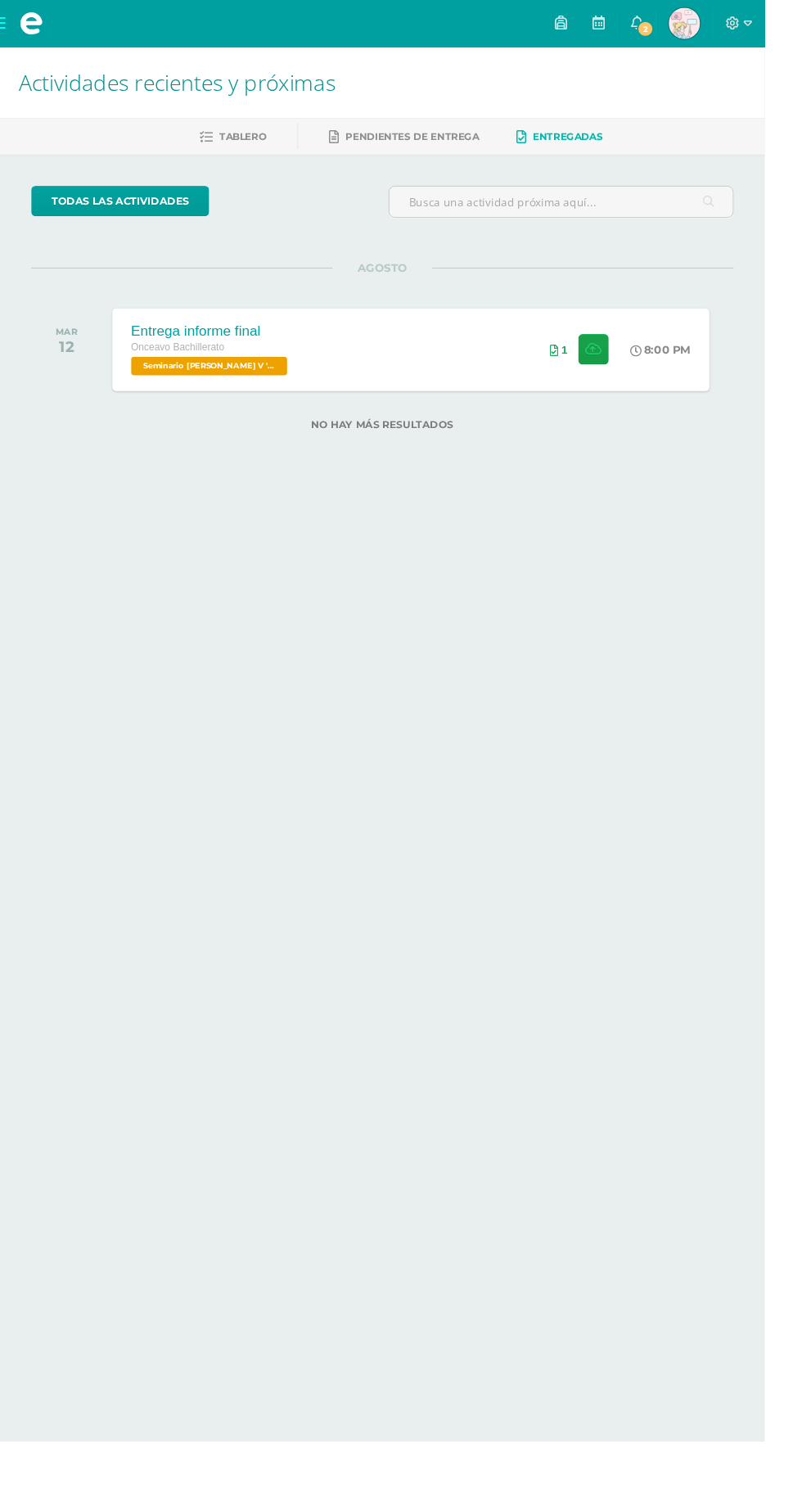
click at [686, 22] on span "2" at bounding box center [676, 30] width 18 height 18
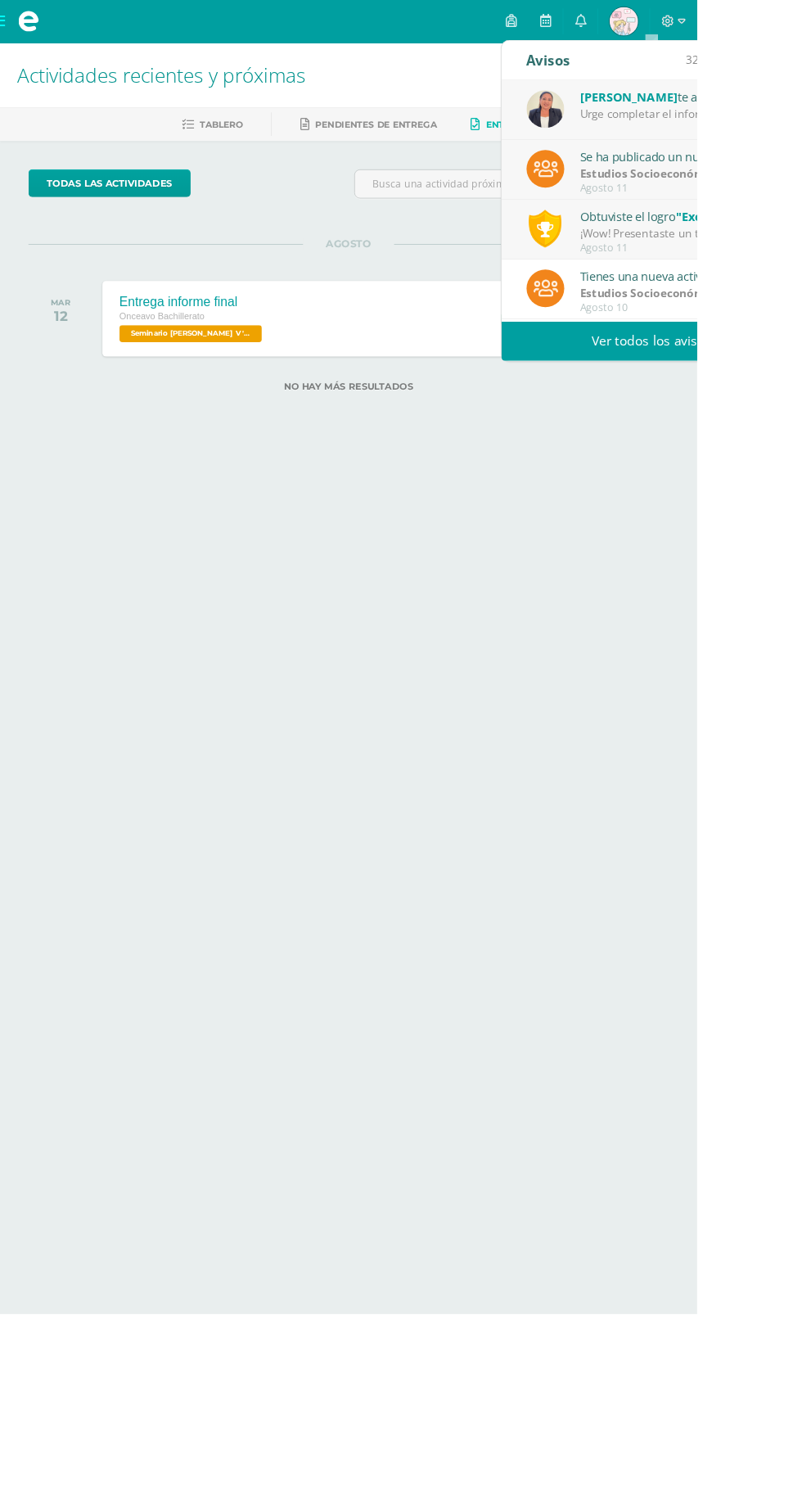
click at [800, 130] on div "Urge completar el informe del tesorero." at bounding box center [780, 132] width 227 height 19
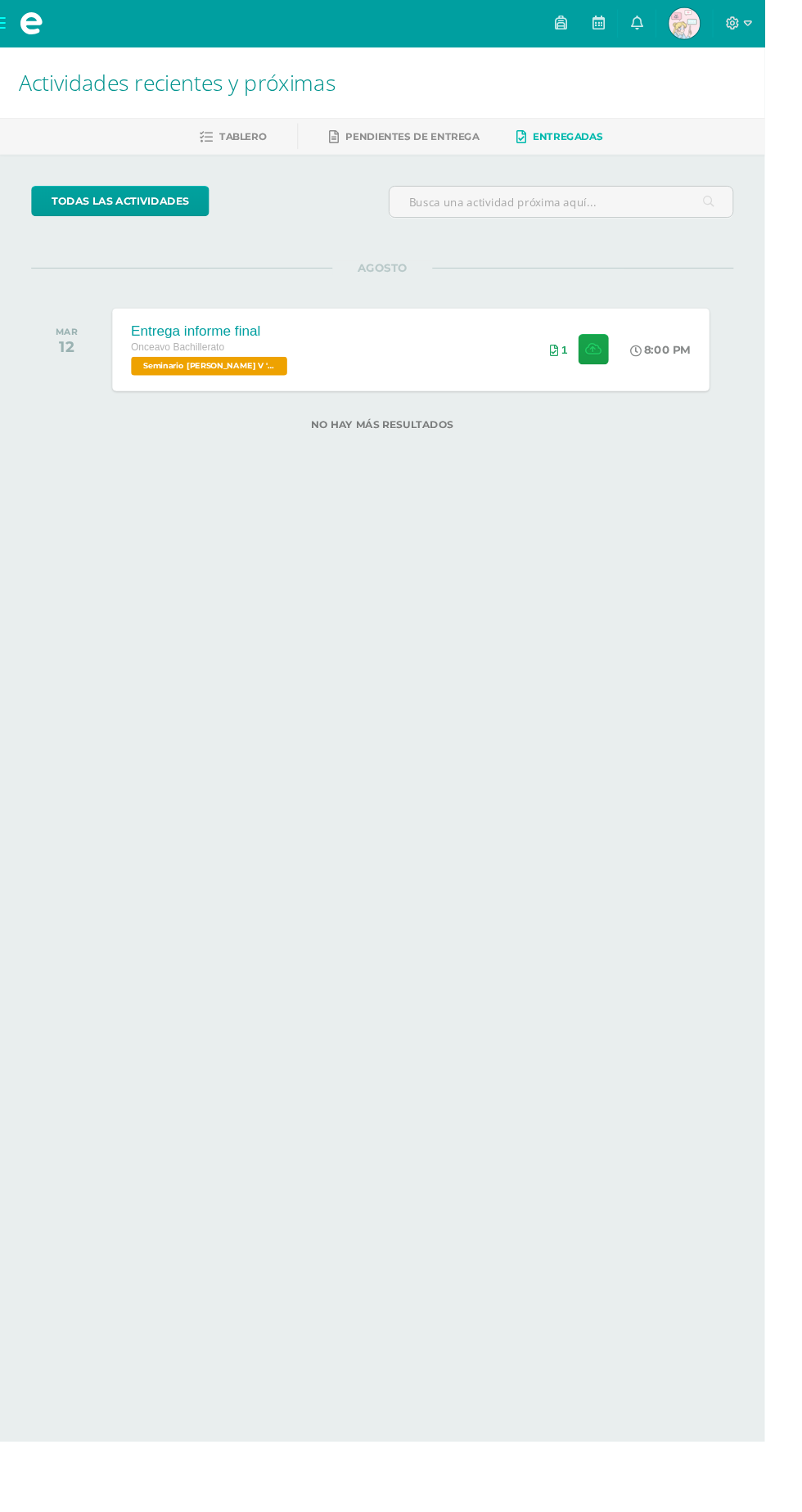
click at [29, 39] on span at bounding box center [32, 24] width 66 height 49
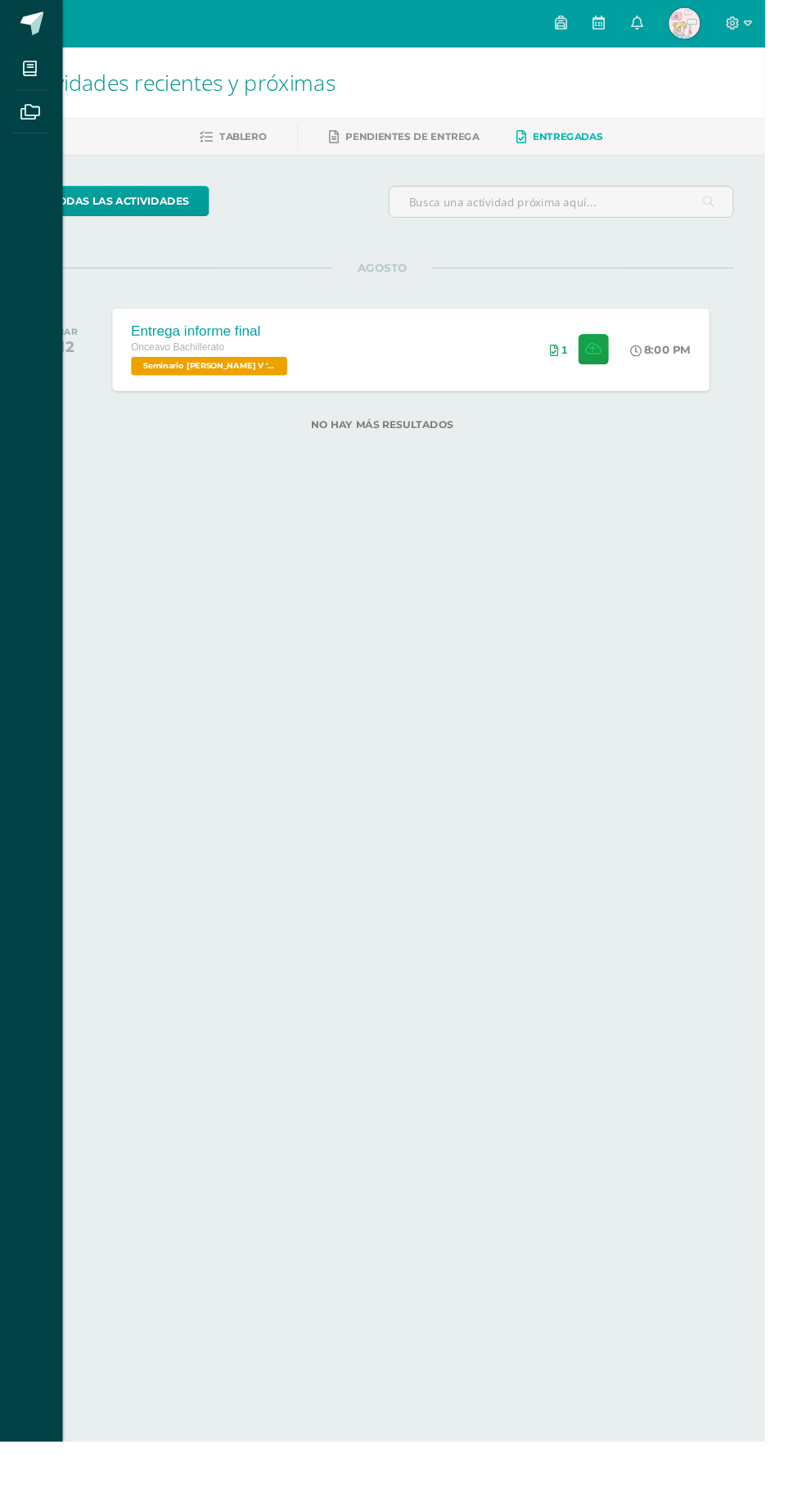
click at [32, 72] on icon at bounding box center [31, 72] width 14 height 16
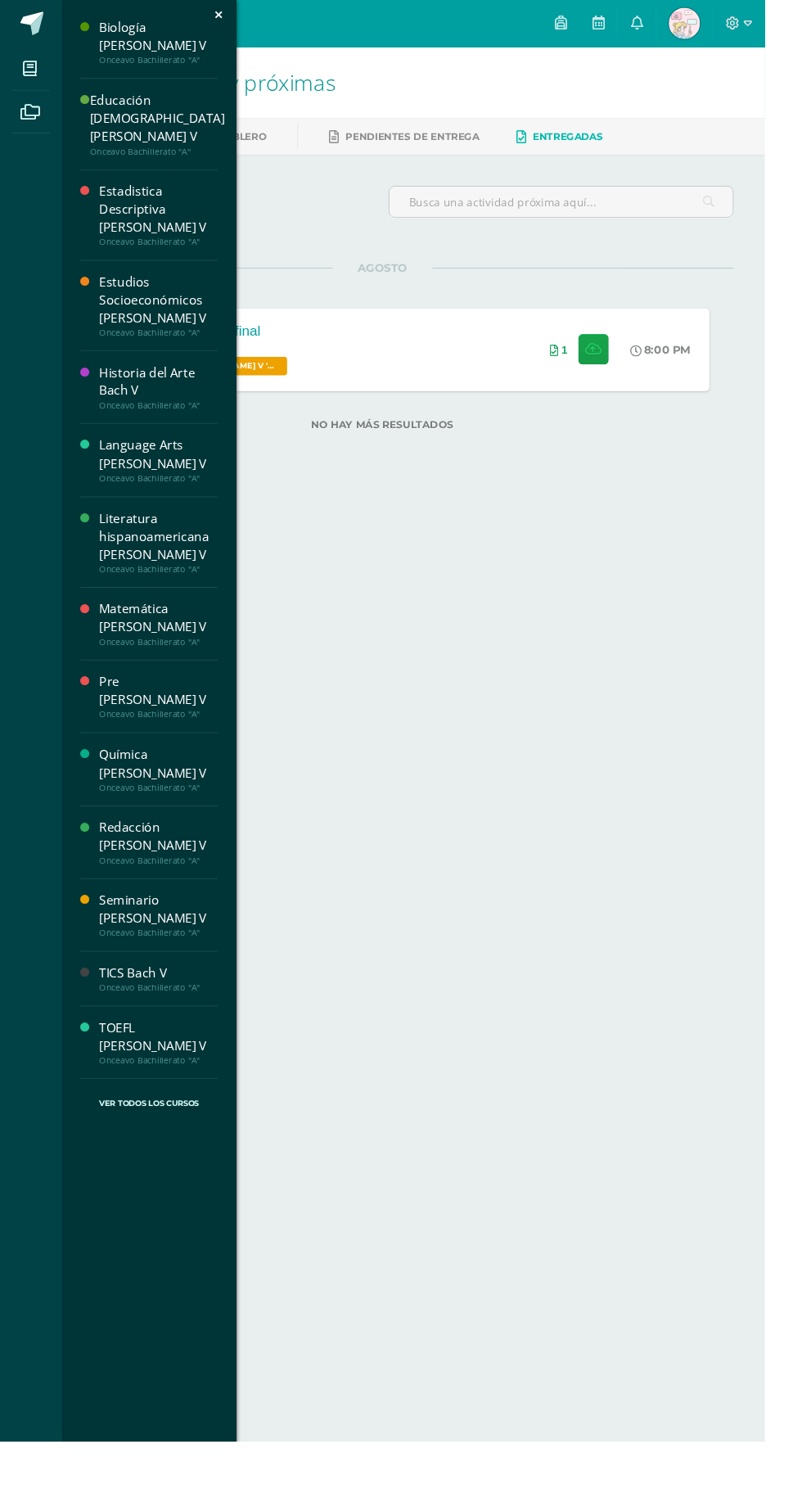
click at [188, 935] on div "Seminario [PERSON_NAME] V" at bounding box center [166, 953] width 124 height 37
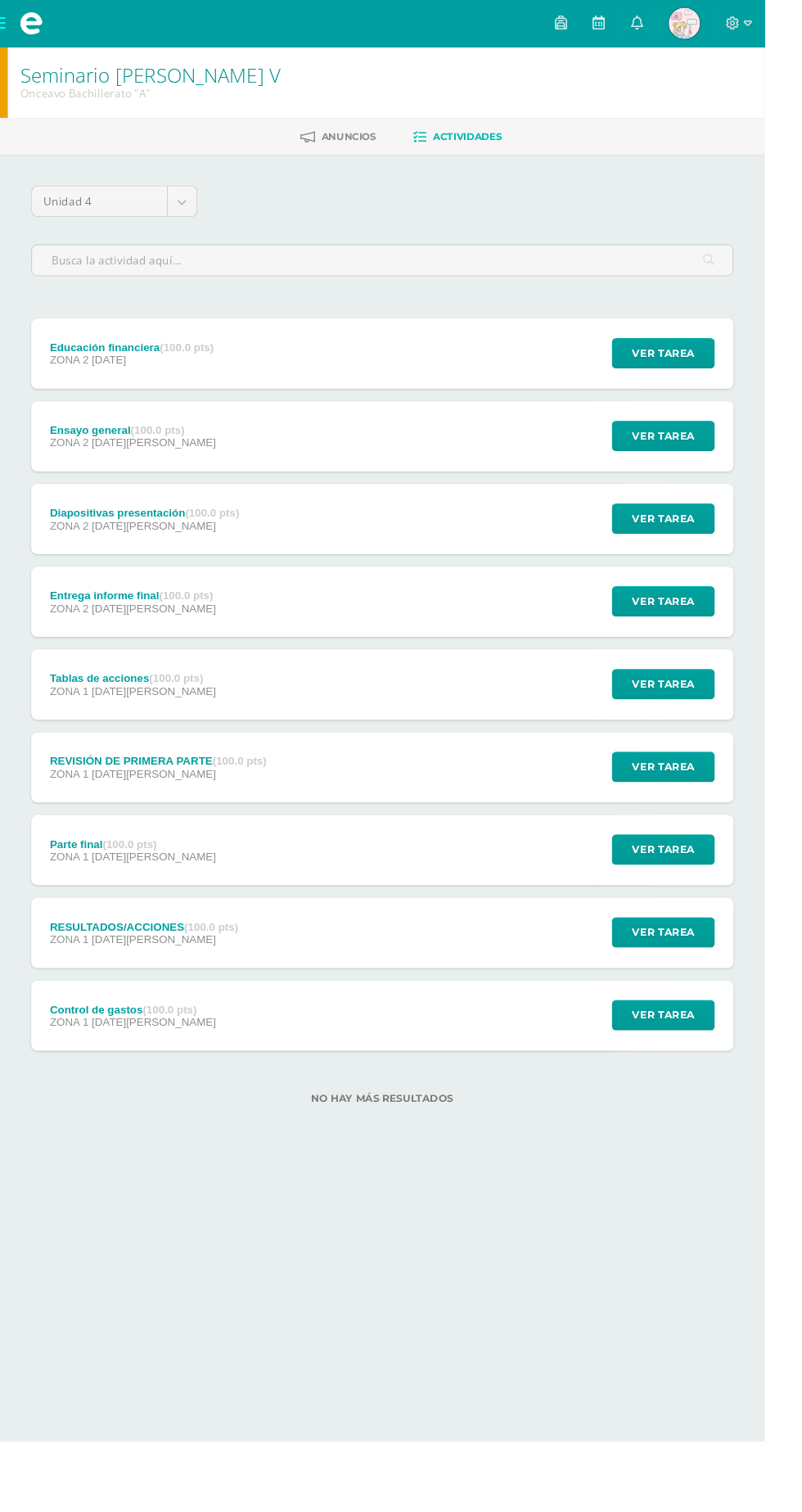
click at [228, 1064] on div "Control de gastos (100.0 pts) ZONA 1 [DATE][PERSON_NAME] Ver tarea Control de g…" at bounding box center [400, 1064] width 736 height 74
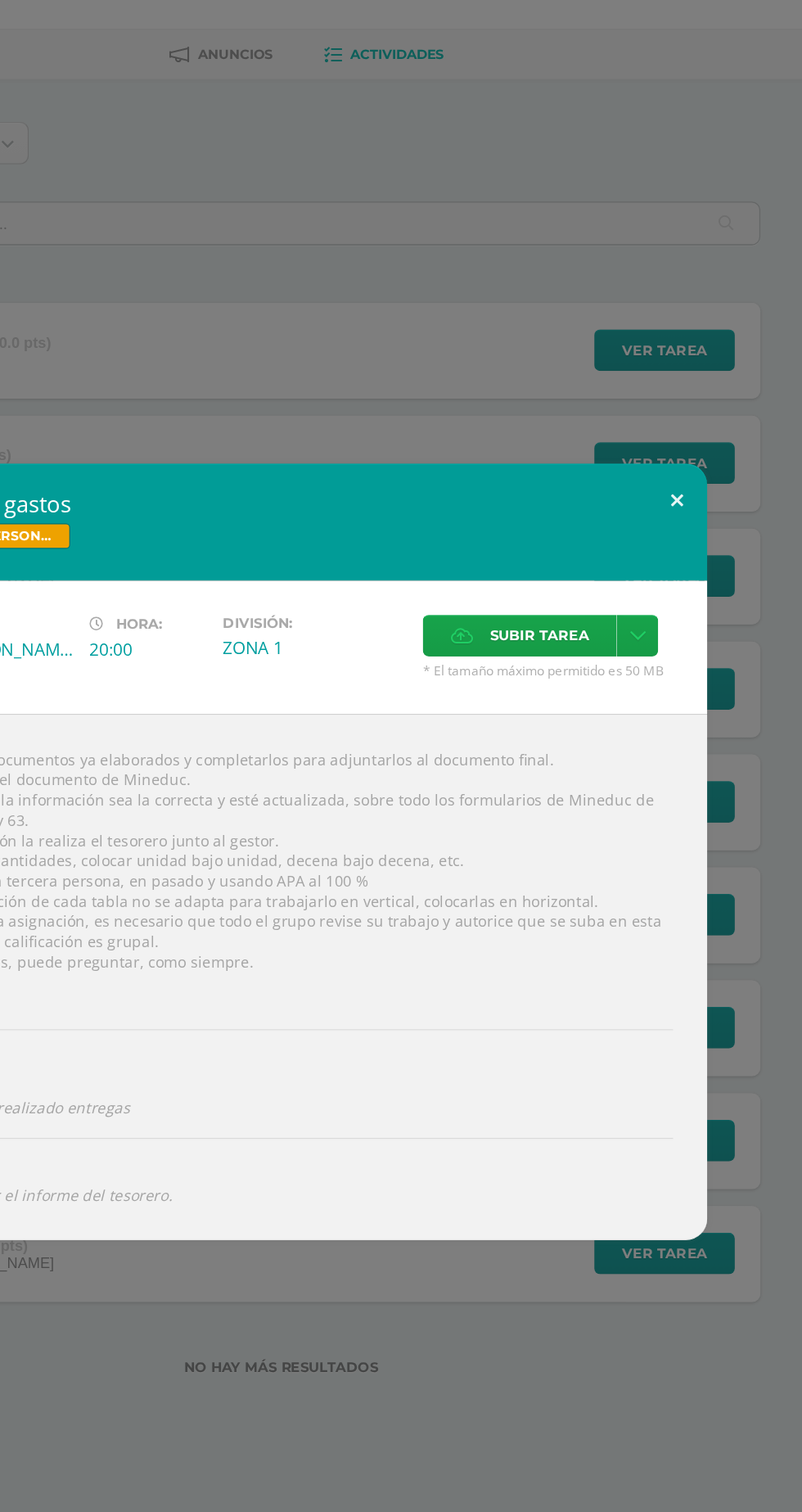
click at [705, 484] on button at bounding box center [705, 485] width 47 height 55
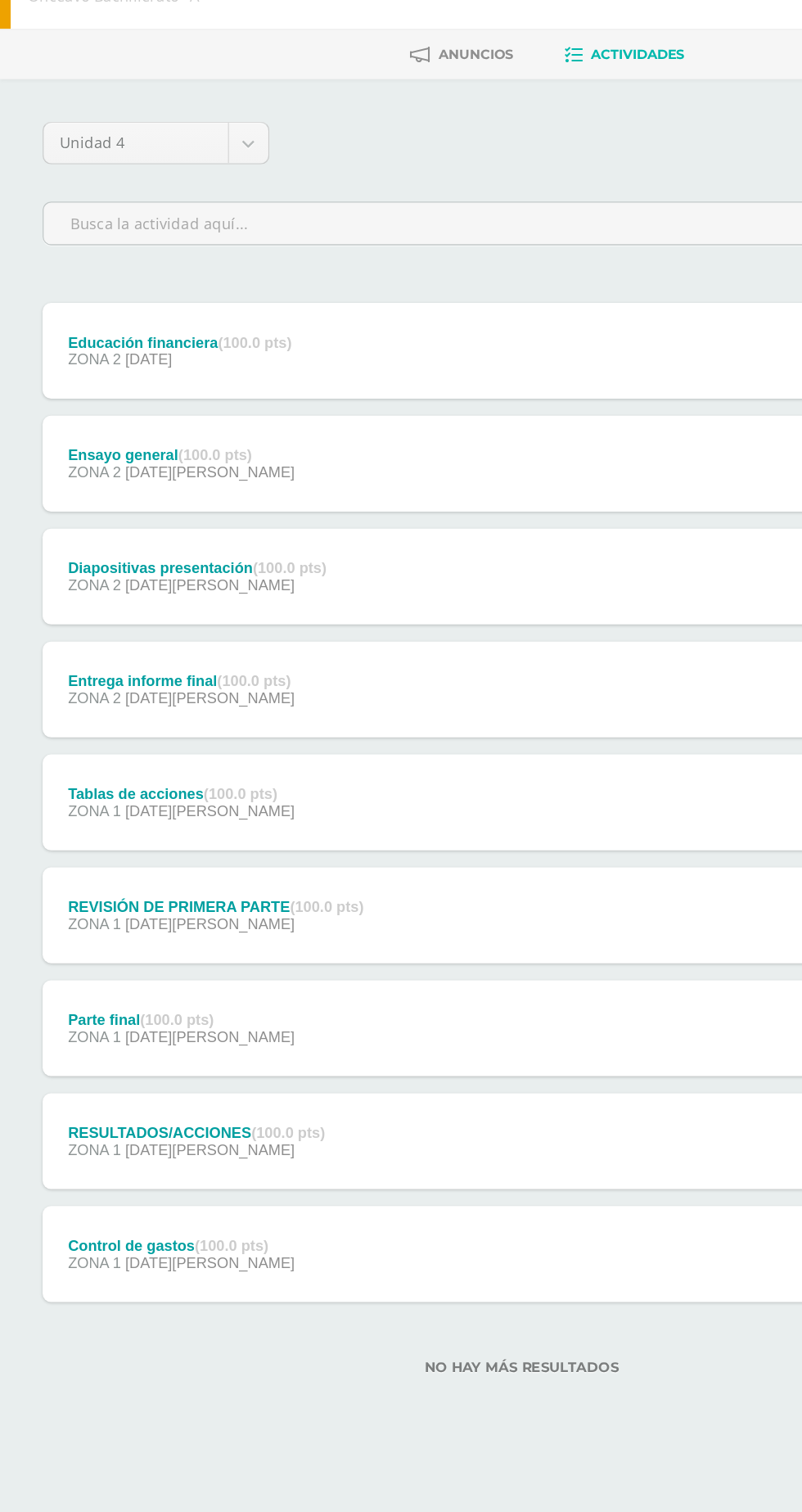
click at [203, 1053] on div "Control de gastos (100.0 pts) ZONA 1 [DATE][PERSON_NAME]" at bounding box center [139, 1064] width 214 height 74
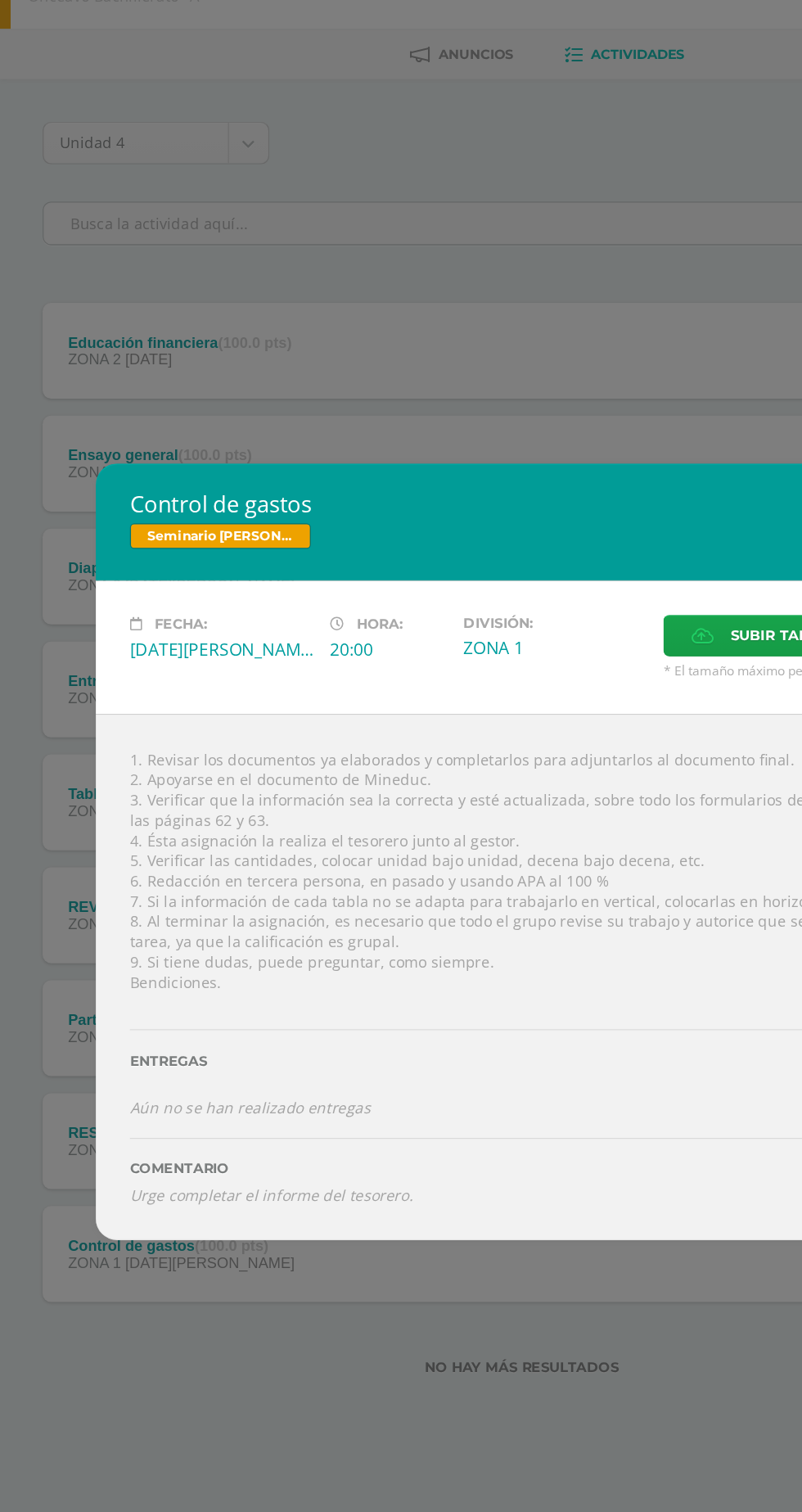
click at [336, 1154] on div "Control de gastos Seminario [PERSON_NAME] V Fecha: [DATE][PERSON_NAME] Hora: 20…" at bounding box center [401, 756] width 802 height 1512
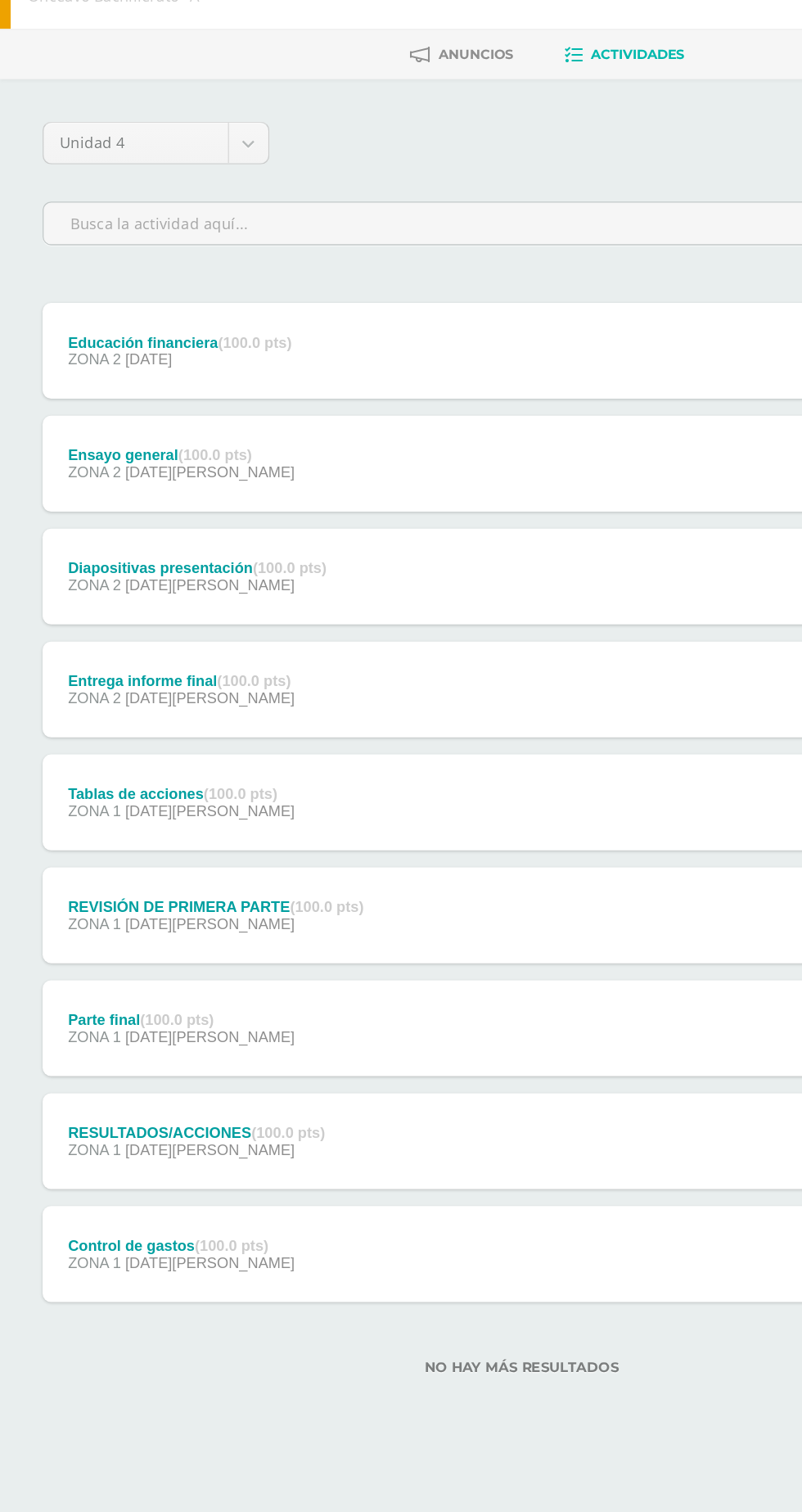
click at [167, 194] on body "Mis cursos Archivos Cerrar panel Biología [PERSON_NAME] V Onceavo Bachillerato …" at bounding box center [401, 606] width 802 height 1211
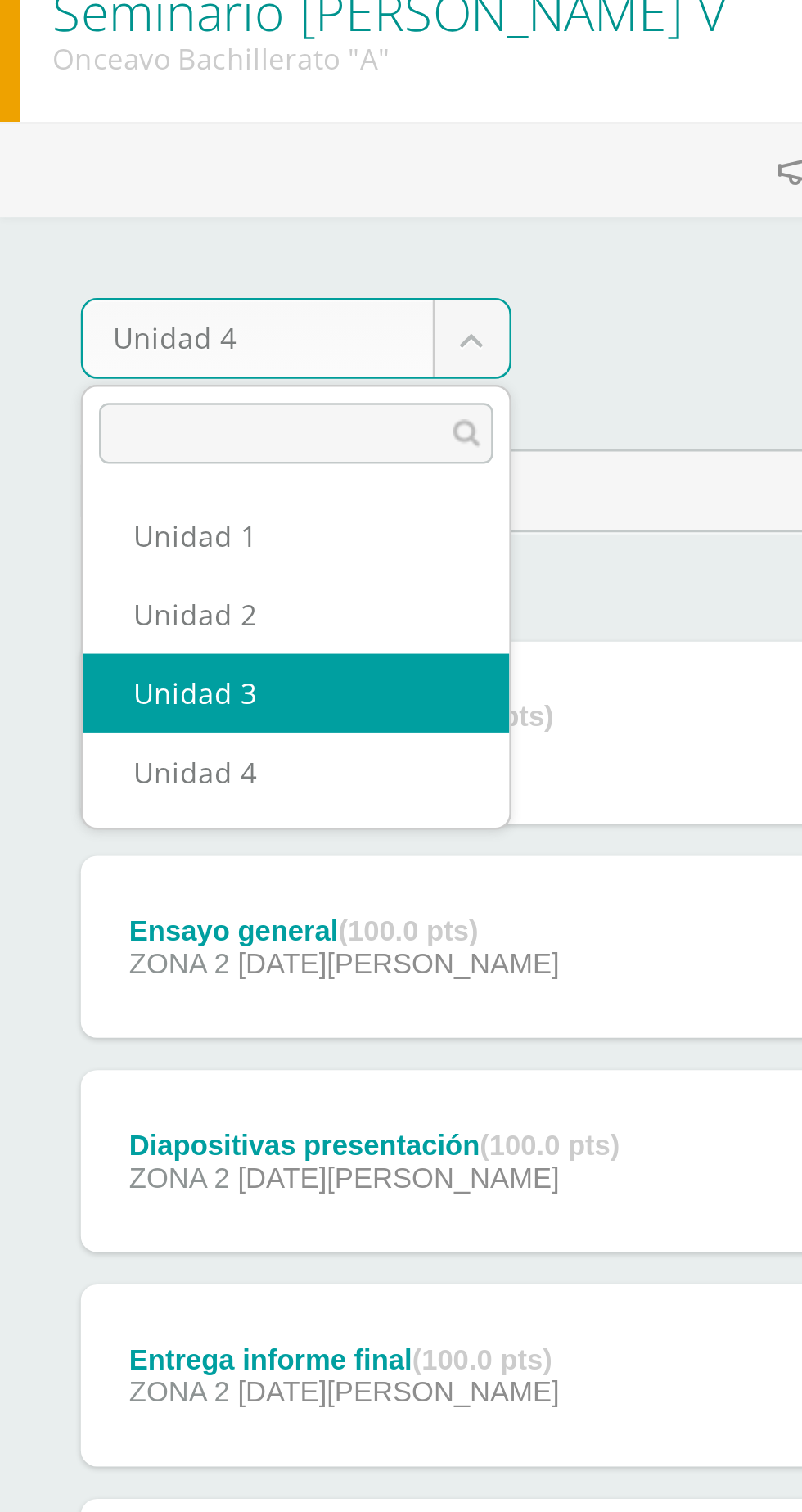
select select "Unidad 3"
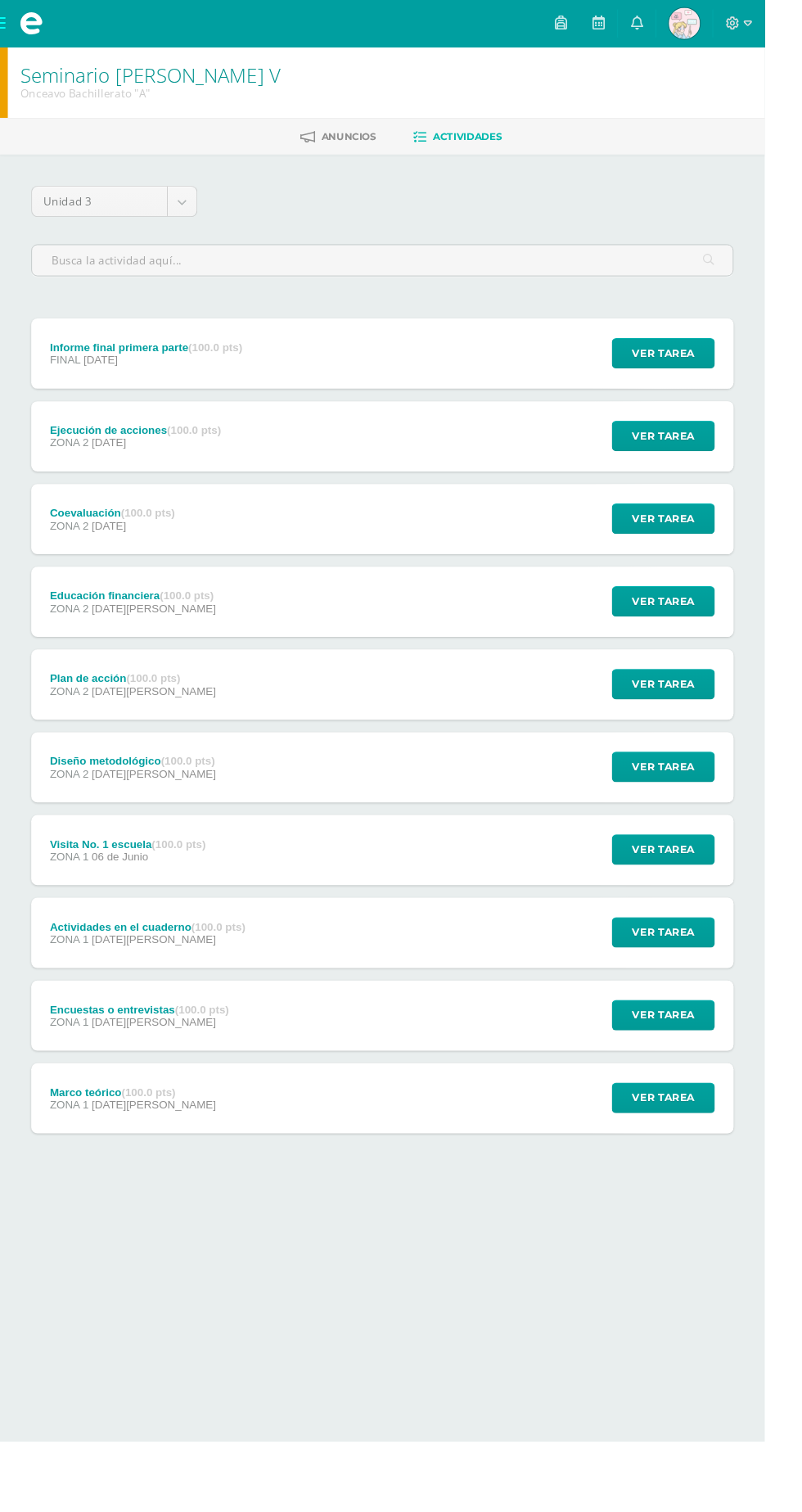
click at [138, 1154] on span "20 de Mayo" at bounding box center [161, 1159] width 130 height 13
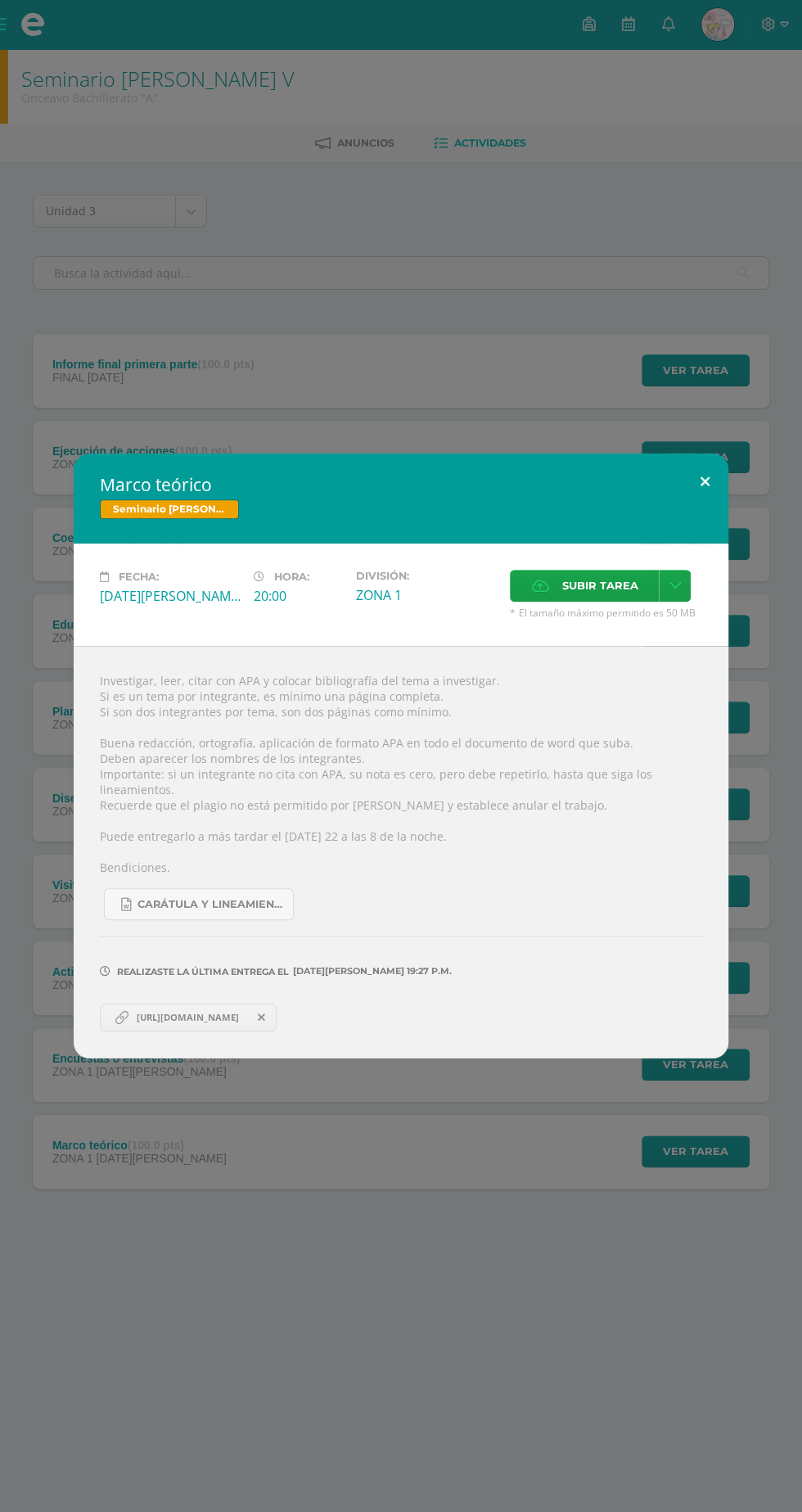
click at [705, 480] on button at bounding box center [705, 481] width 47 height 55
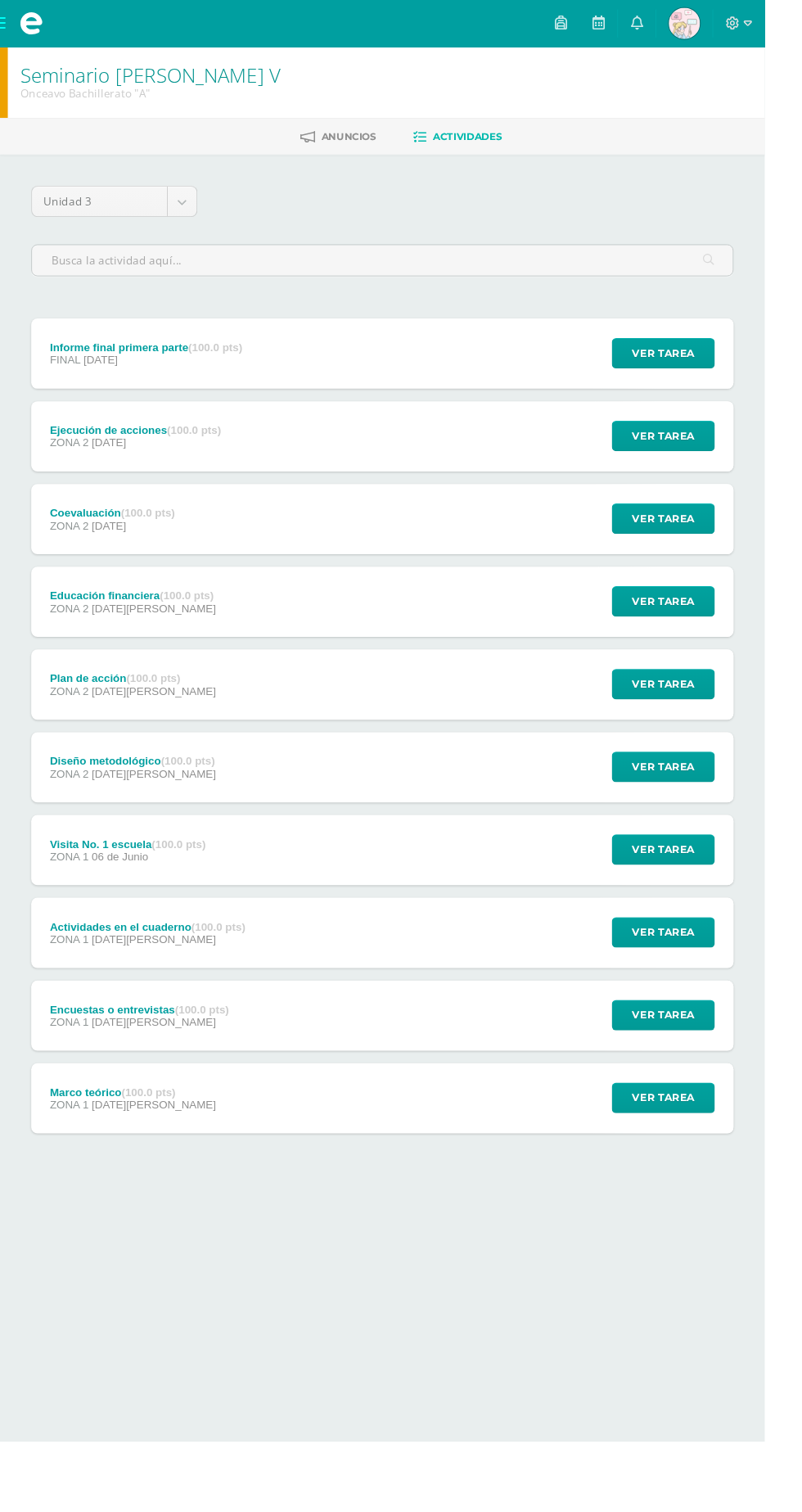
click at [183, 1094] on div "Encuestas o entrevistas (100.0 pts) ZONA 1 02 de Junio" at bounding box center [145, 1064] width 226 height 74
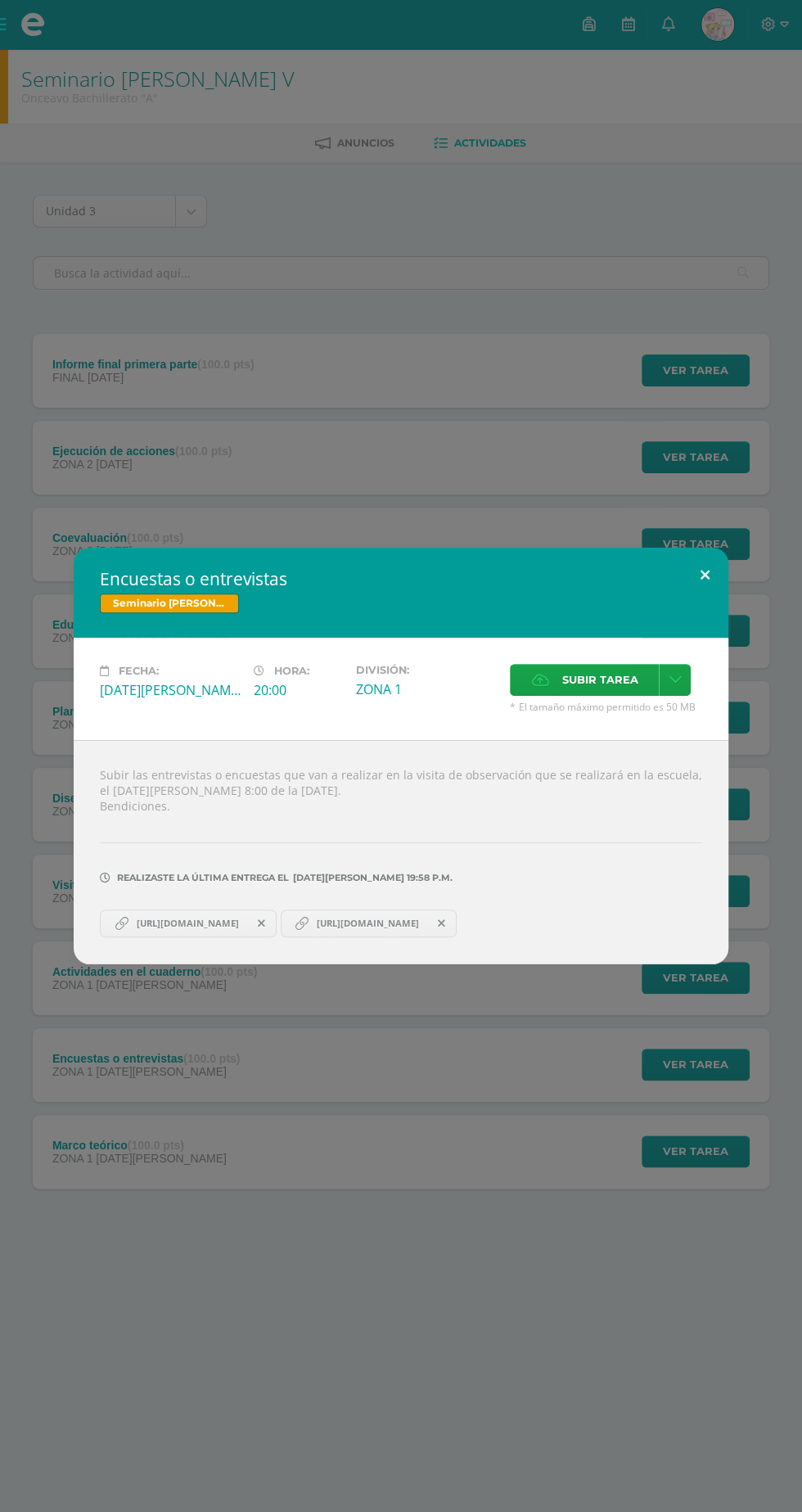
click at [705, 575] on button at bounding box center [705, 575] width 47 height 55
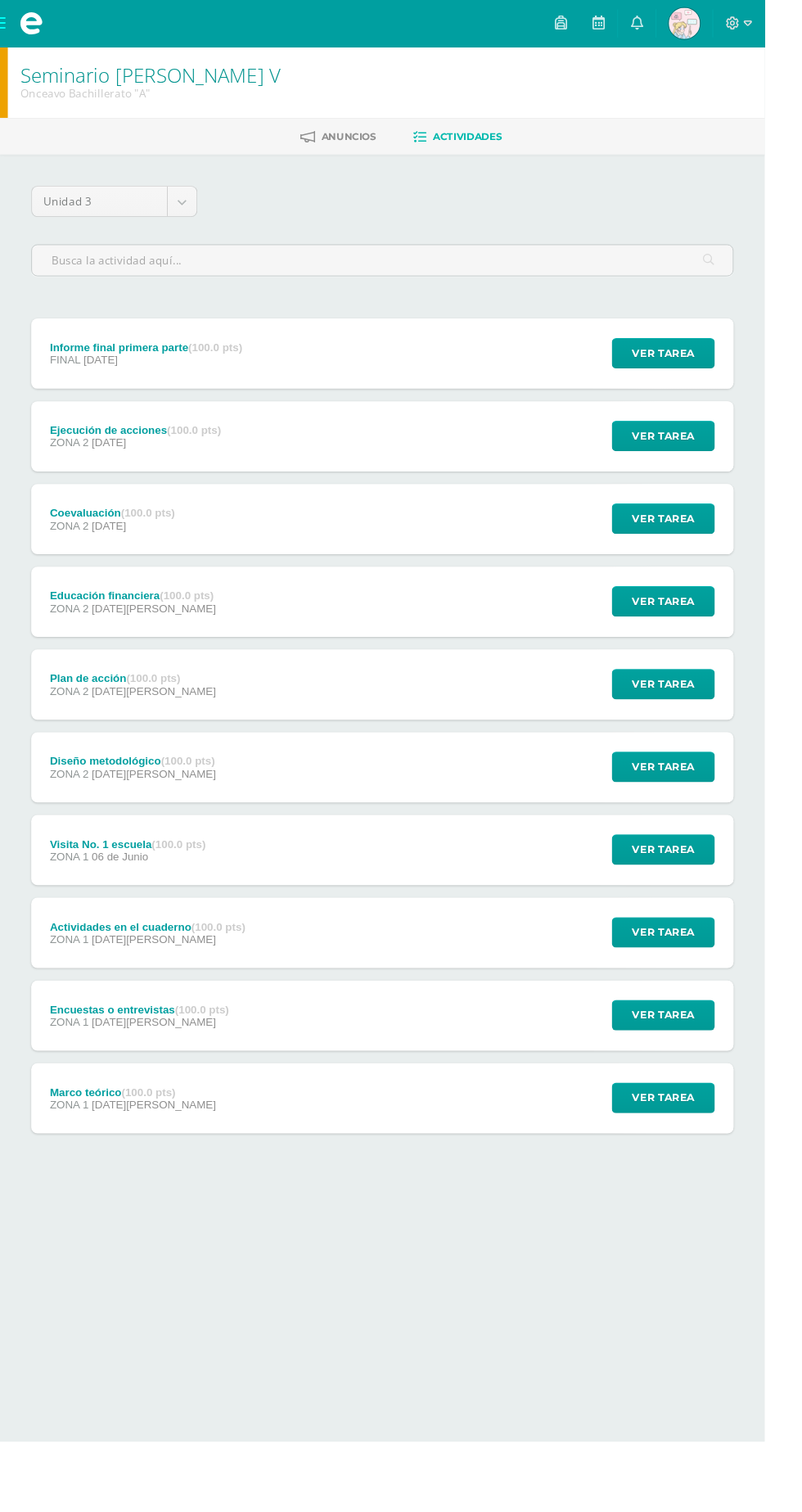
click at [239, 1034] on div "Encuestas o entrevistas (100.0 pts) ZONA 1 02 de Junio" at bounding box center [145, 1064] width 226 height 74
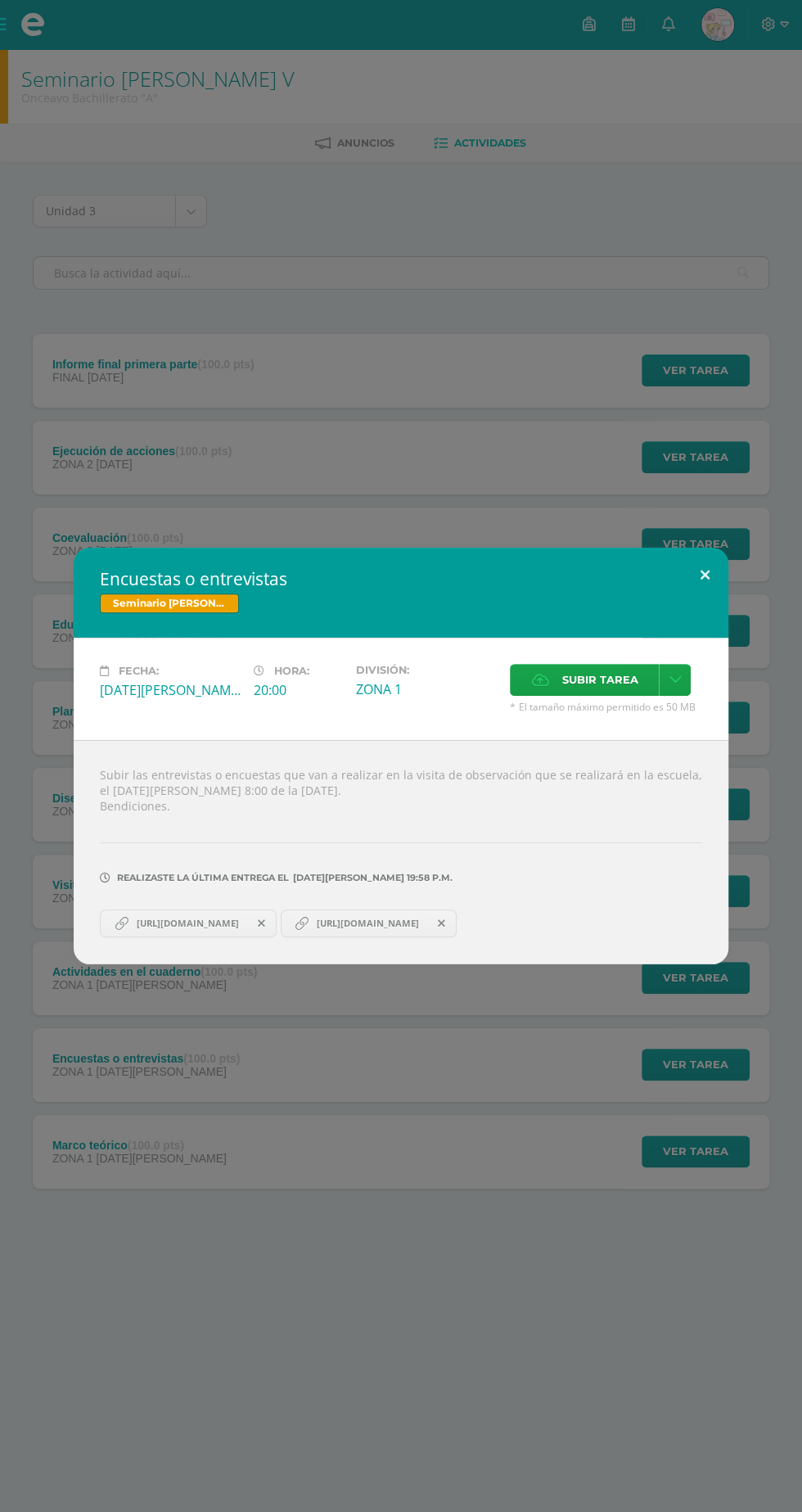
click at [705, 575] on button at bounding box center [705, 575] width 47 height 55
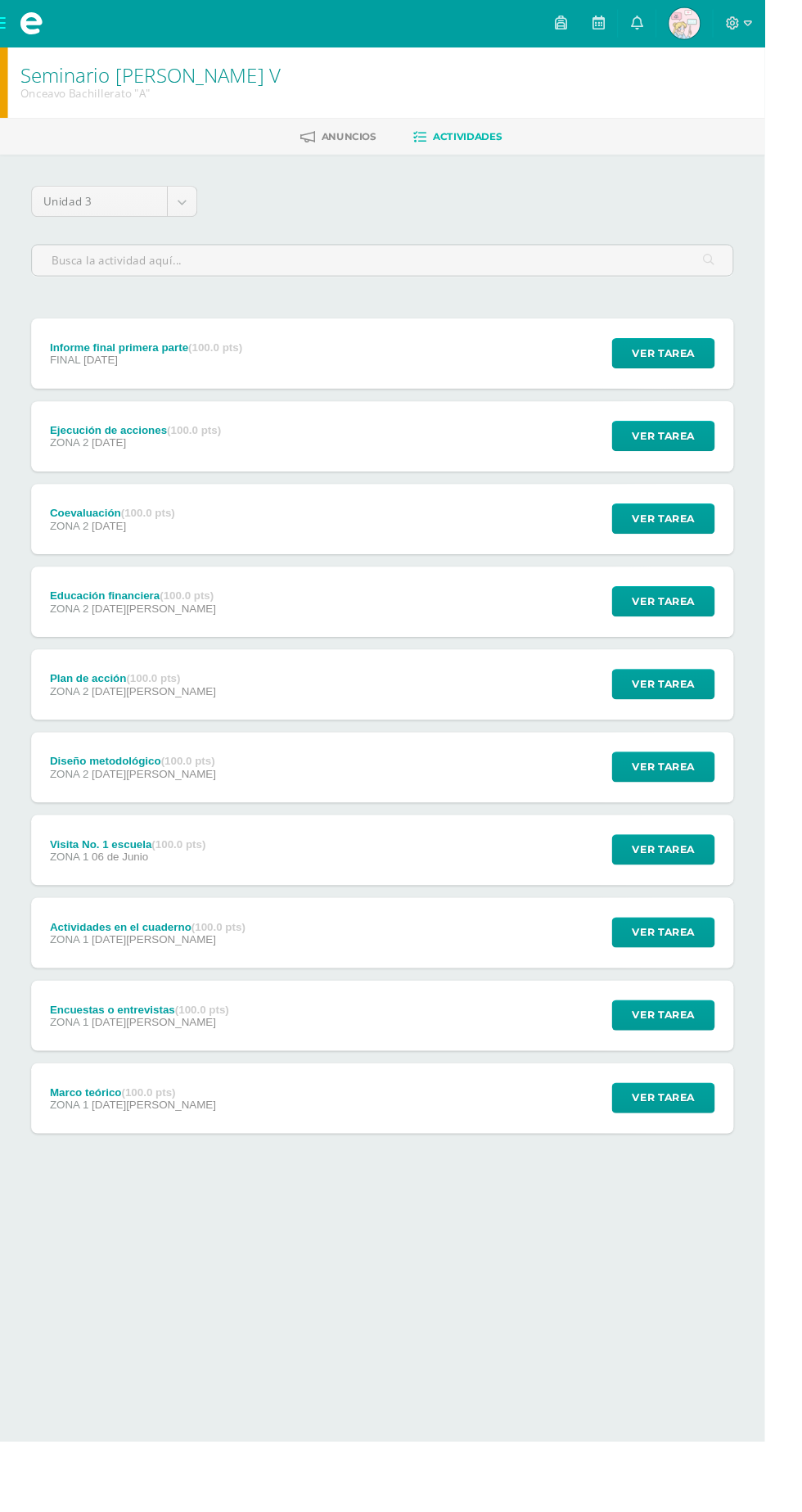
click at [387, 368] on div "Informe final primera parte (100.0 pts) FINAL 29 de Julio Ver tarea Informe fin…" at bounding box center [400, 371] width 736 height 74
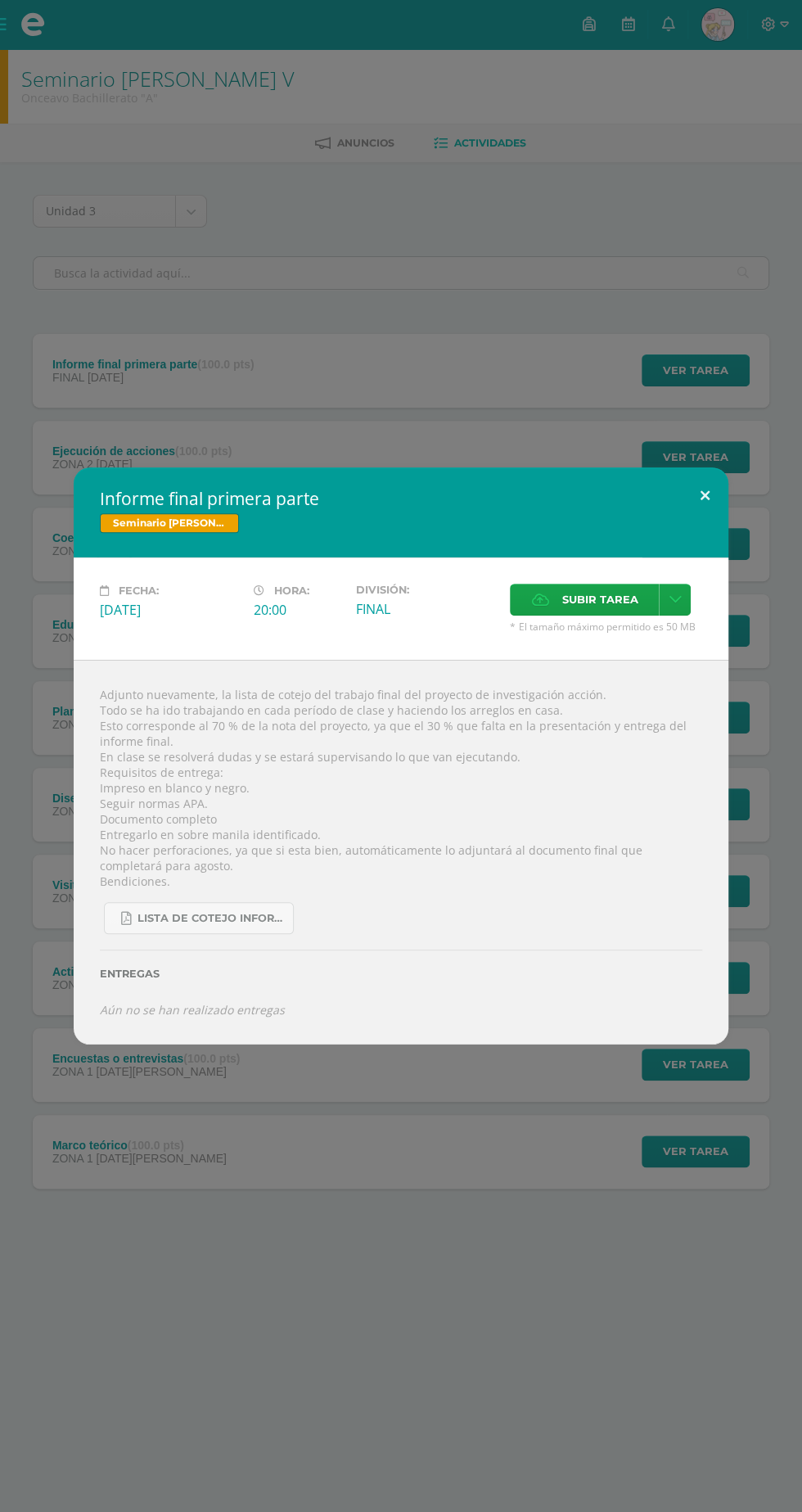
click at [705, 494] on button at bounding box center [705, 495] width 47 height 55
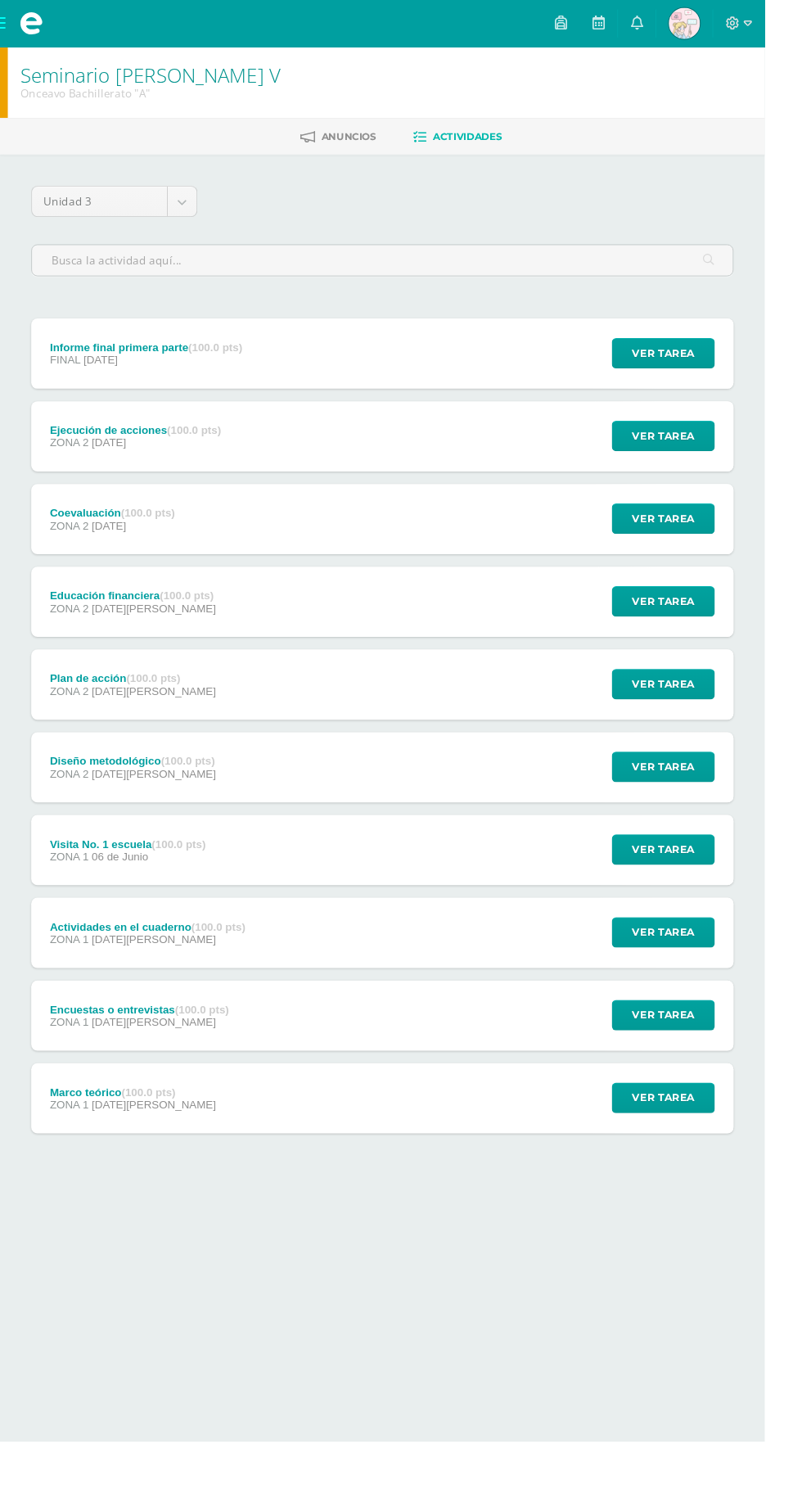
click at [165, 874] on div "Visita No. 1 escuela (100.0 pts) ZONA 1 06 de Junio" at bounding box center [134, 891] width 203 height 74
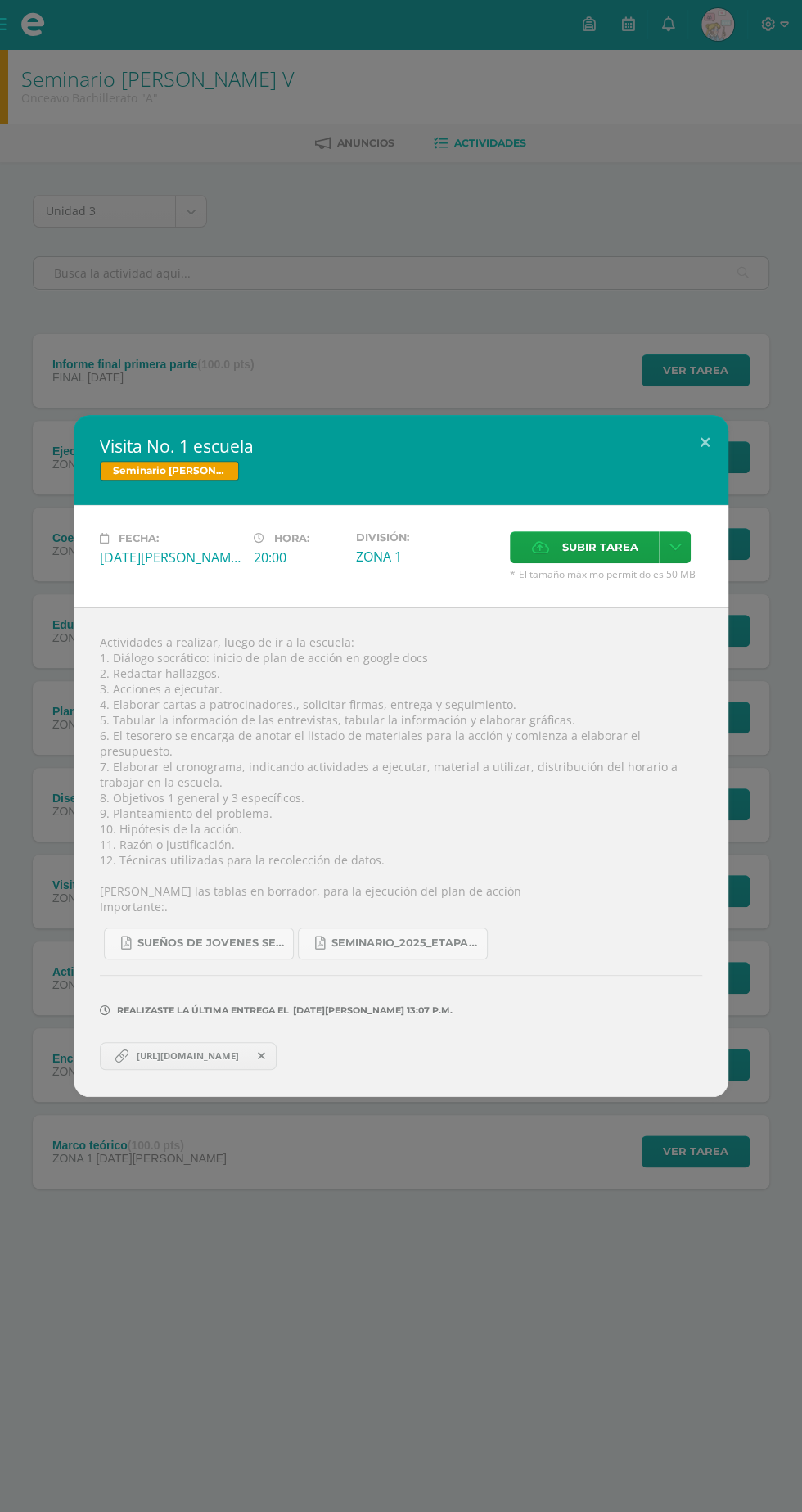
click at [442, 897] on div "Actividades a realizar, luego de ir a la escuela: 1. Diálogo socrático: inicio …" at bounding box center [401, 852] width 655 height 489
click at [411, 937] on span "Seminario_2025_Etapa_3.pdf" at bounding box center [405, 943] width 147 height 13
click at [705, 450] on button at bounding box center [705, 443] width 47 height 55
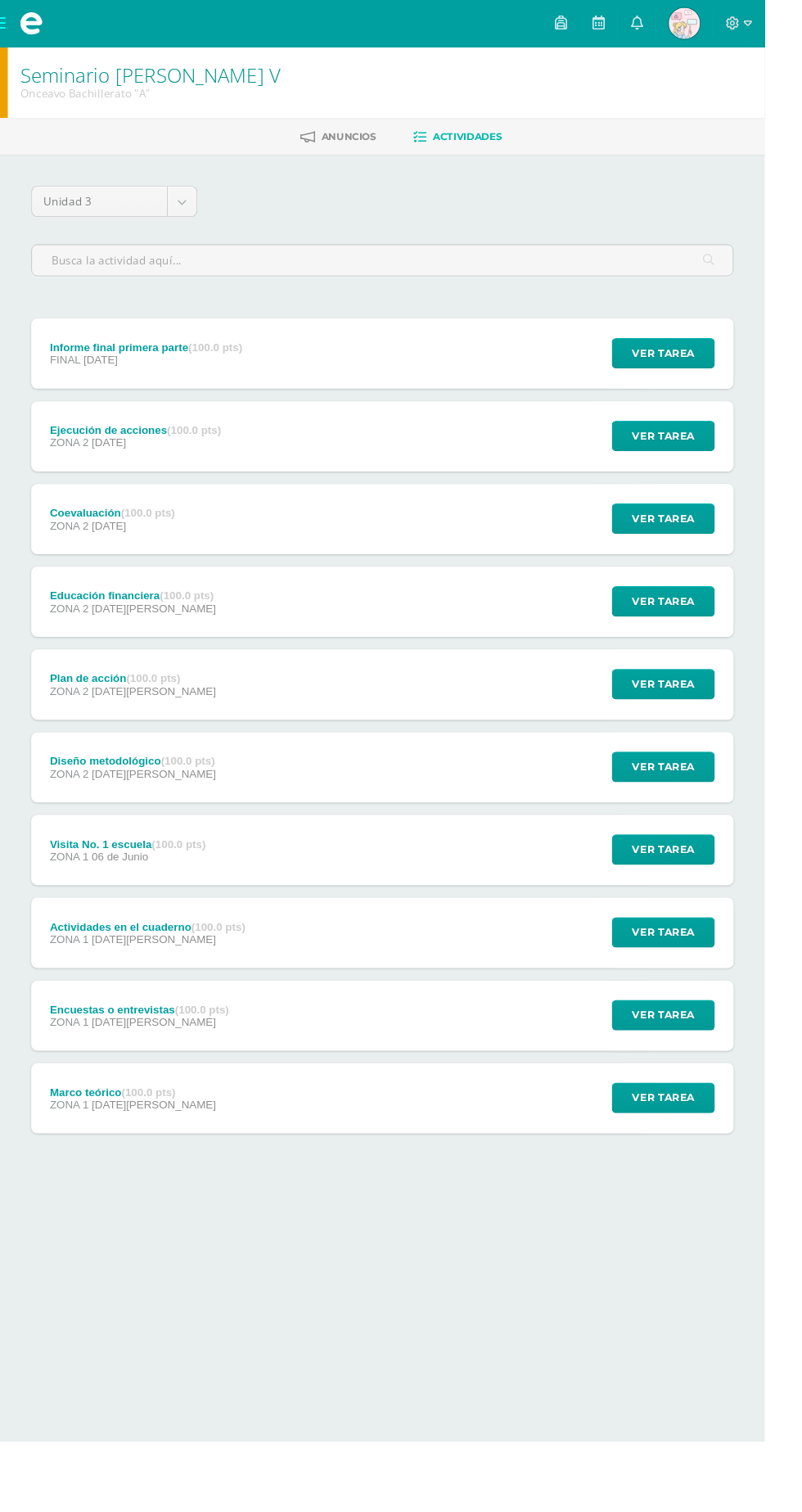
click at [175, 218] on body "Mis cursos Archivos Cerrar panel Biología [PERSON_NAME] V Onceavo Bachillerato …" at bounding box center [401, 646] width 802 height 1291
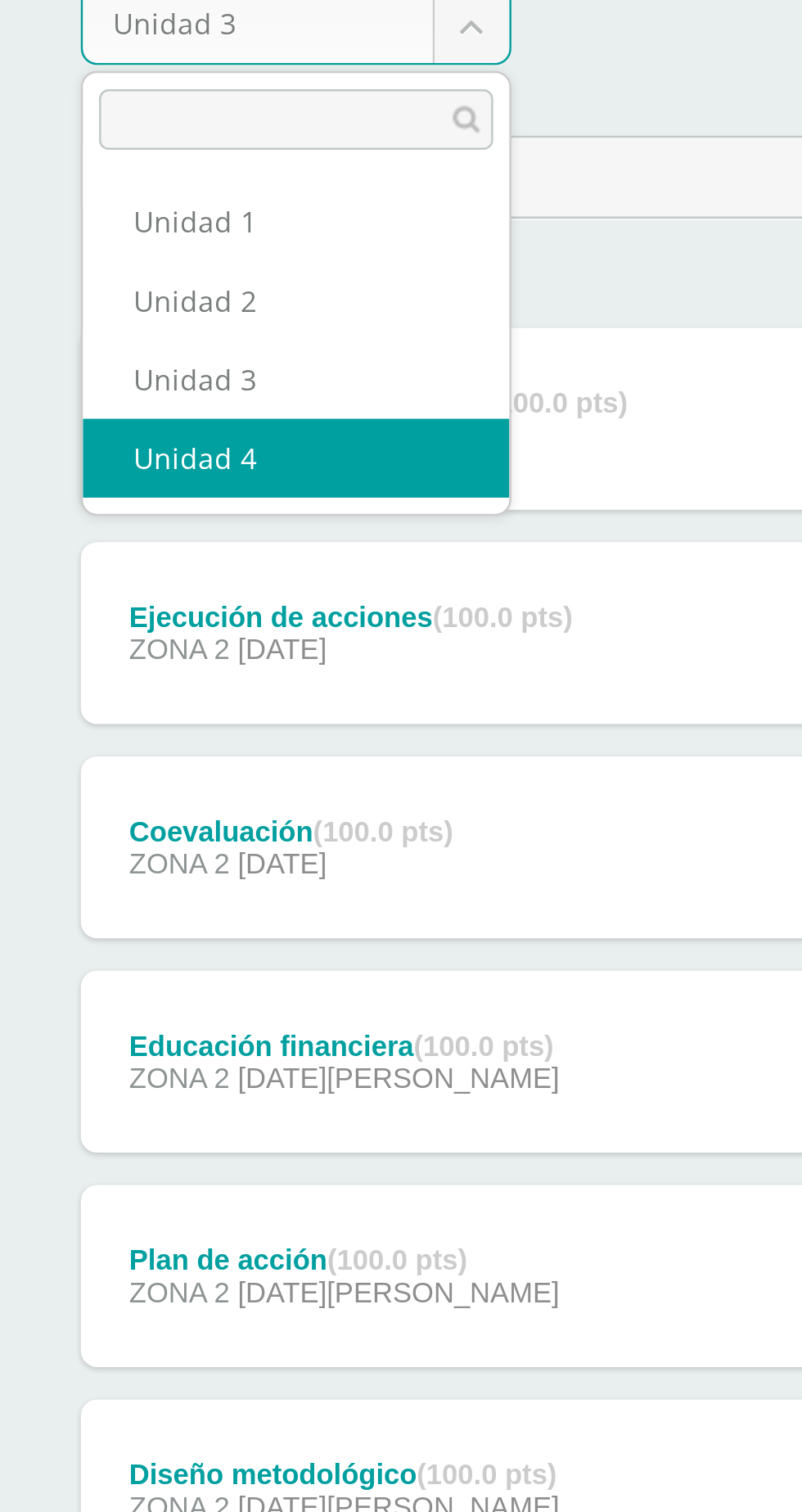
select select "Unidad 4"
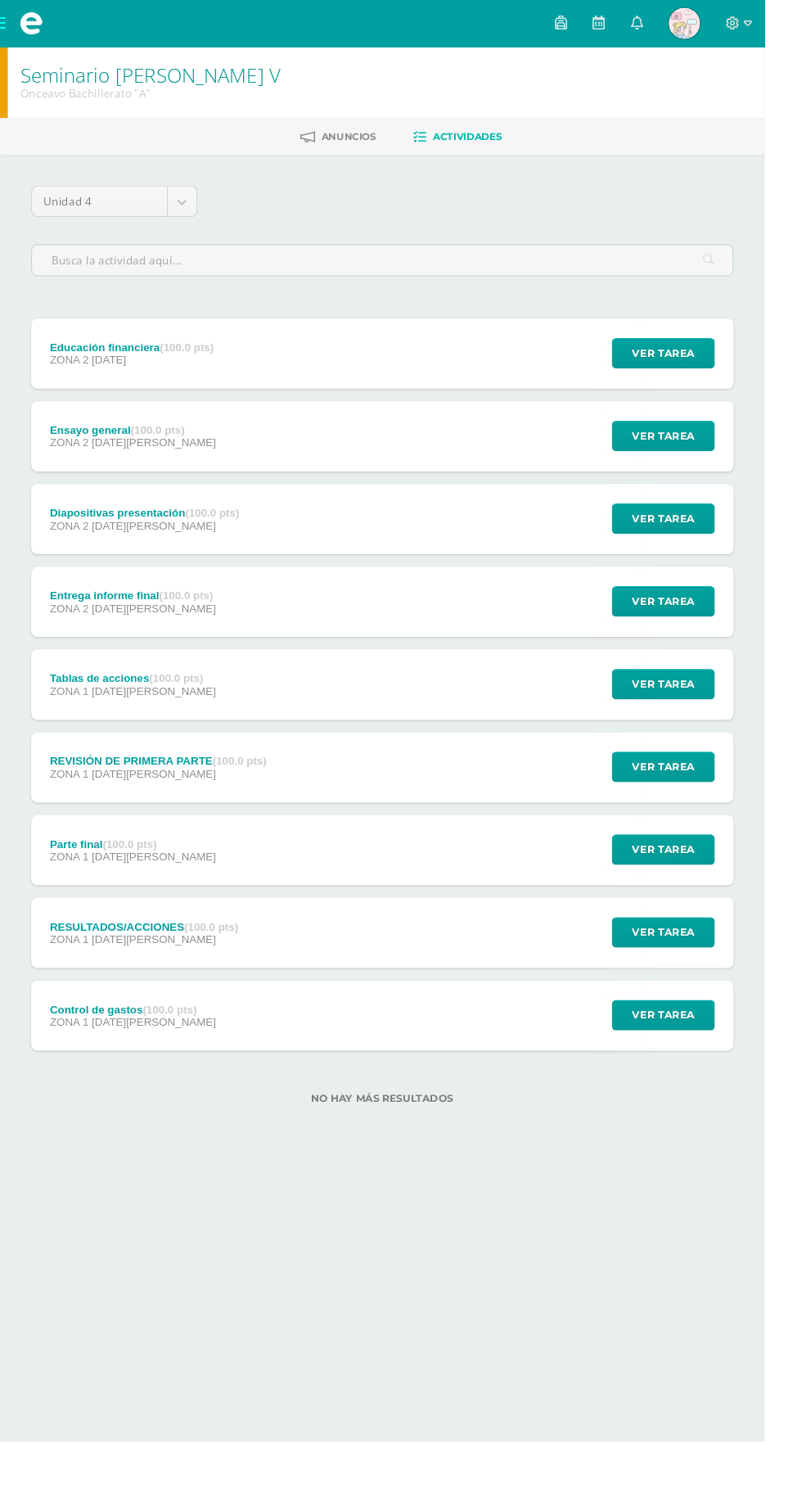
click at [164, 1075] on div "ZONA 1 04 de Agosto" at bounding box center [139, 1072] width 175 height 13
